Goal: Task Accomplishment & Management: Manage account settings

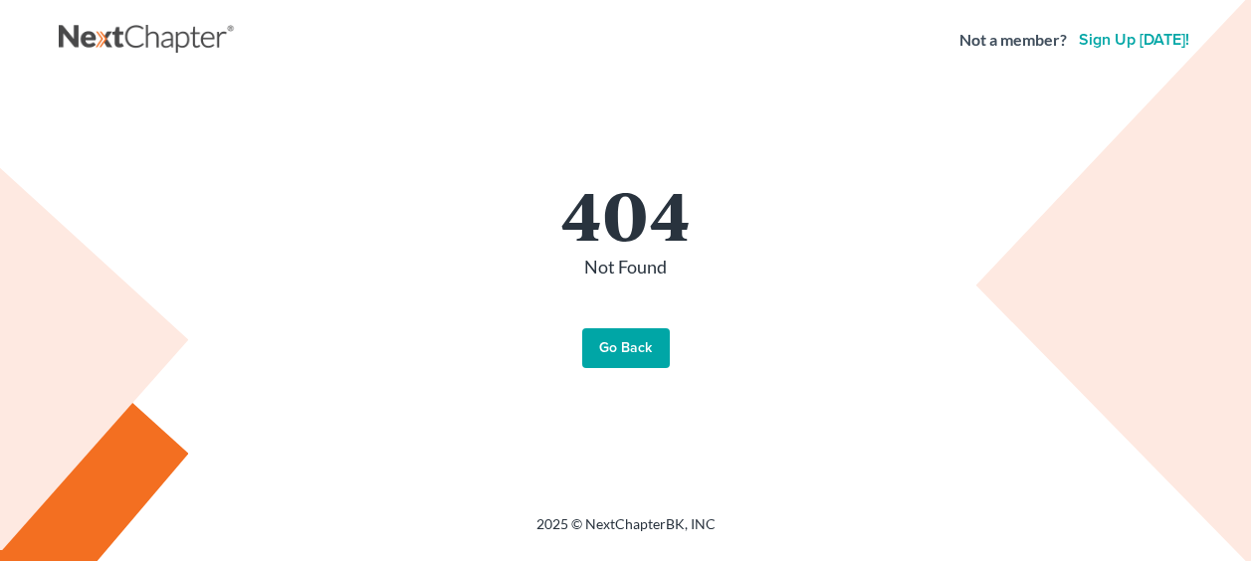
scroll to position [99, 0]
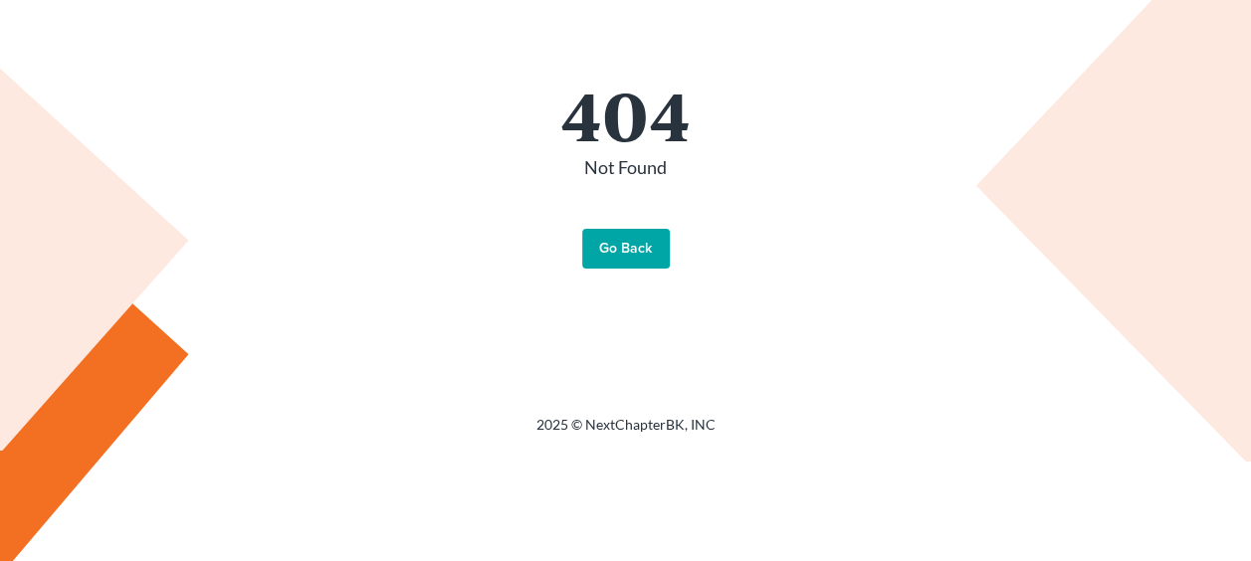
click at [624, 244] on link "Go Back" at bounding box center [626, 249] width 88 height 40
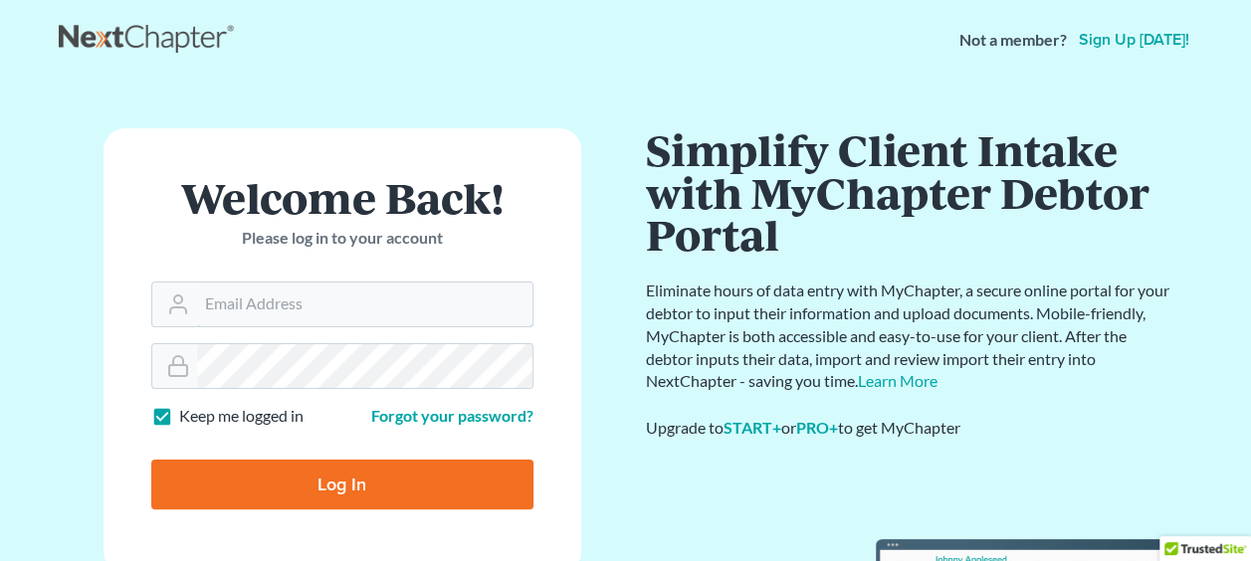
type input "[EMAIL_ADDRESS][DOMAIN_NAME]"
click at [362, 486] on input "Log In" at bounding box center [342, 485] width 382 height 50
type input "Thinking..."
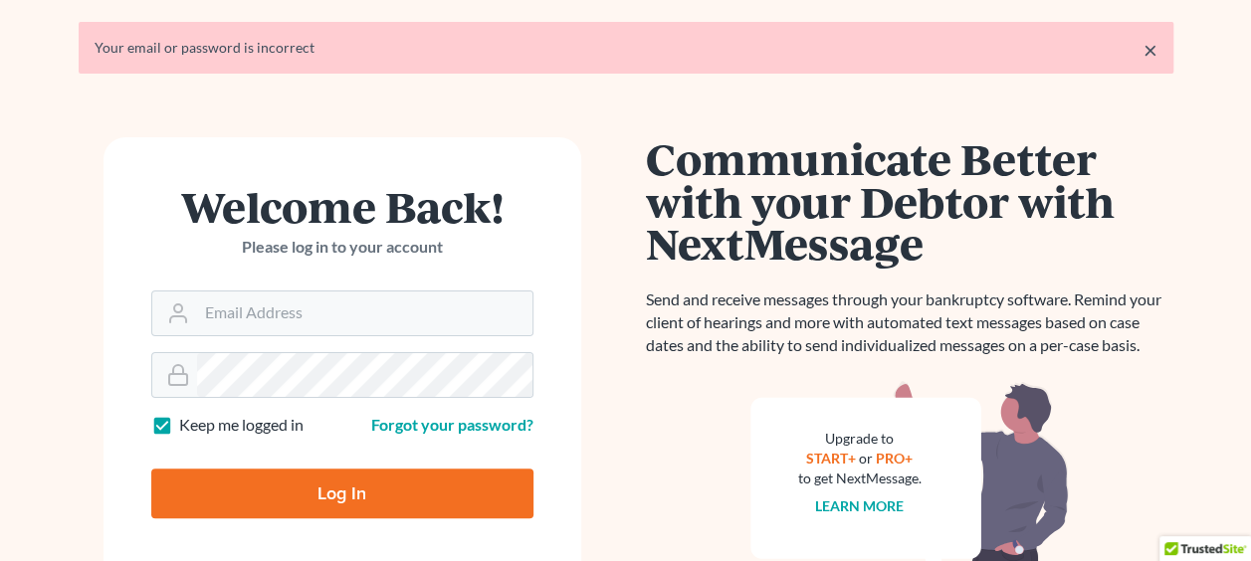
scroll to position [99, 0]
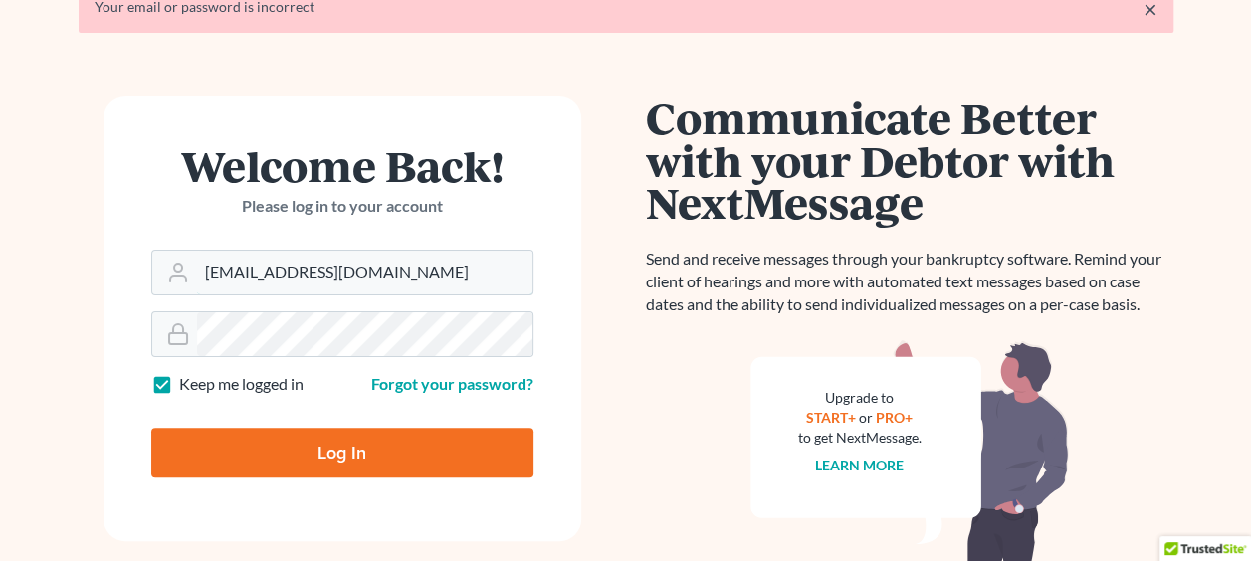
drag, startPoint x: 393, startPoint y: 271, endPoint x: 95, endPoint y: 295, distance: 299.4
click at [95, 295] on div "Welcome Back! Please log in to your account Email Address nathalia@torreslegal.…" at bounding box center [342, 392] width 567 height 591
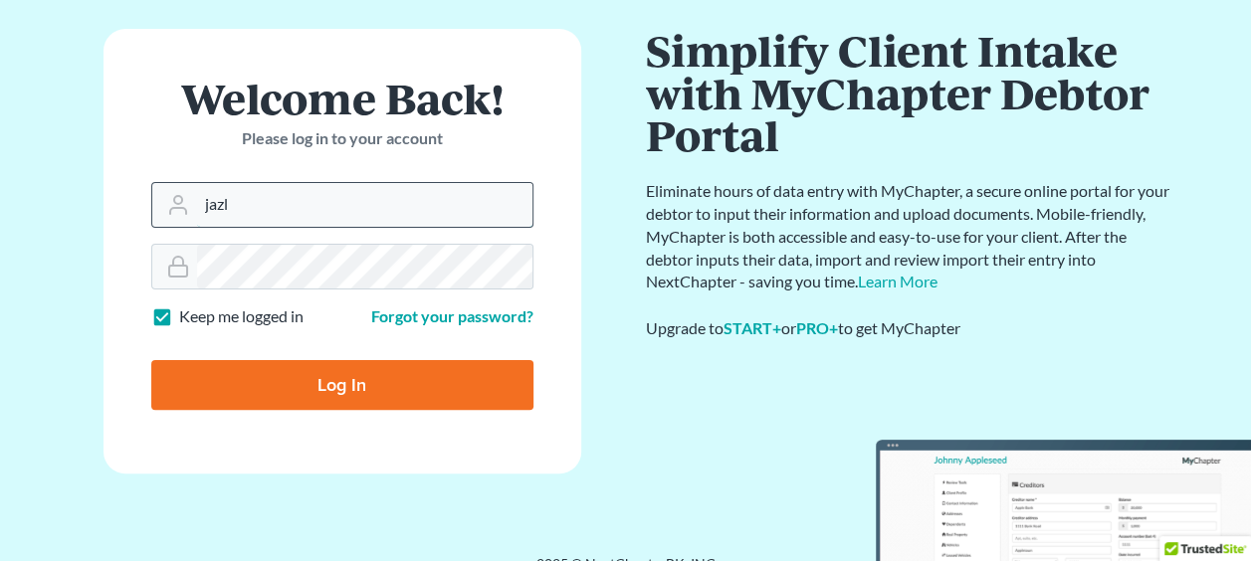
click at [295, 192] on input "jazl" at bounding box center [364, 205] width 335 height 44
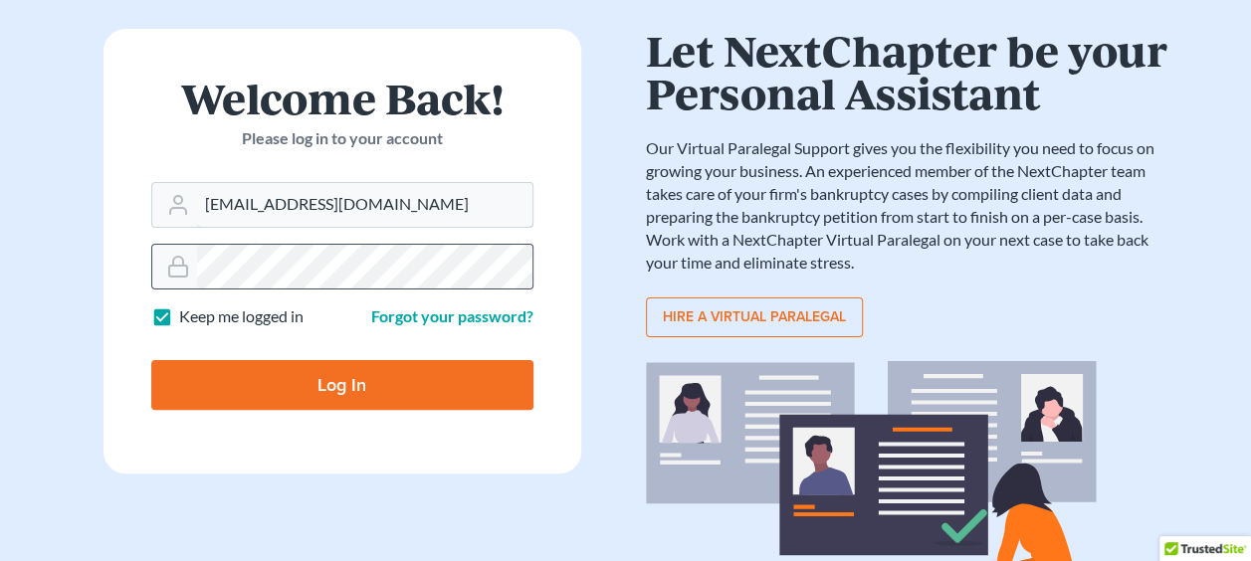
type input "jazlyn@torreslegal.com"
click at [177, 266] on div at bounding box center [342, 267] width 382 height 46
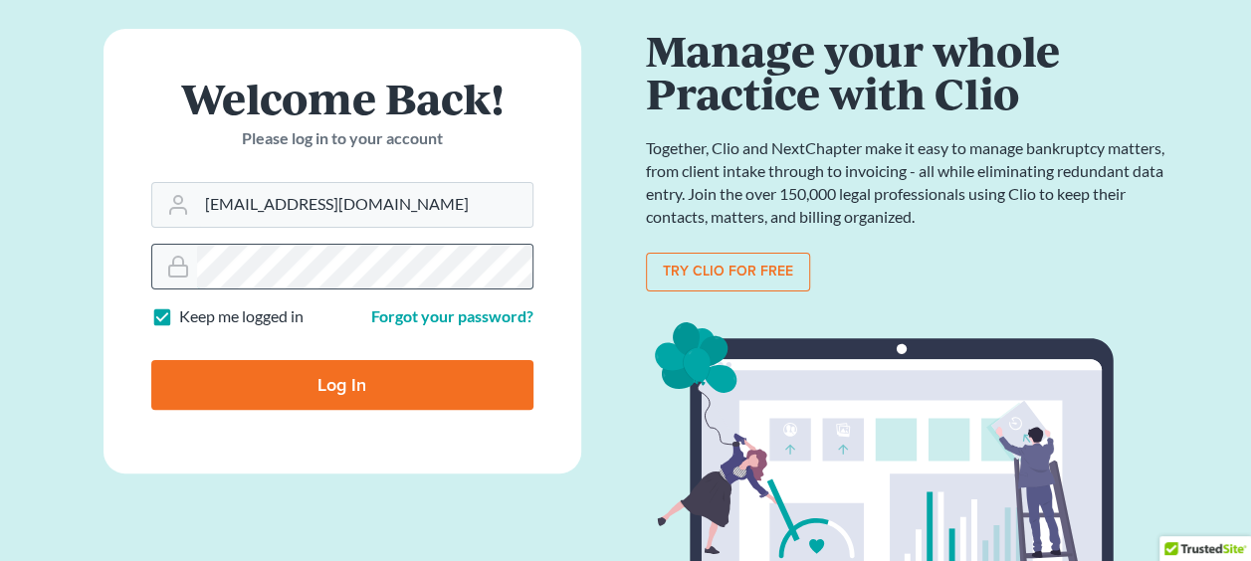
click at [151, 360] on input "Log In" at bounding box center [342, 385] width 382 height 50
type input "Thinking..."
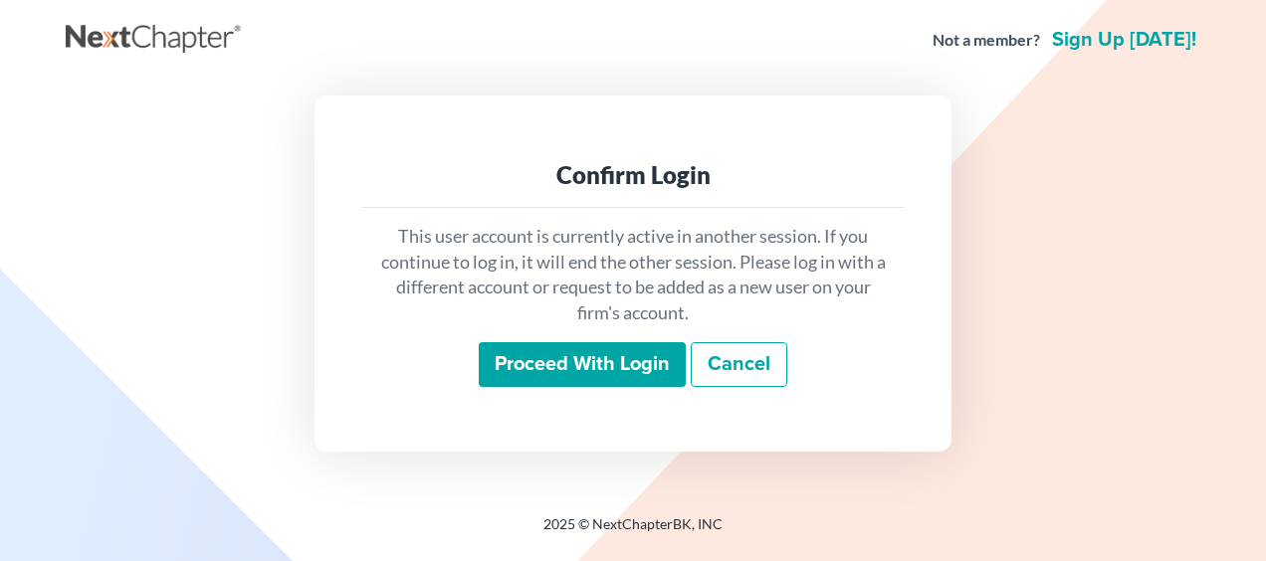
click at [540, 380] on input "Proceed with login" at bounding box center [582, 365] width 207 height 46
